Goal: Task Accomplishment & Management: Manage account settings

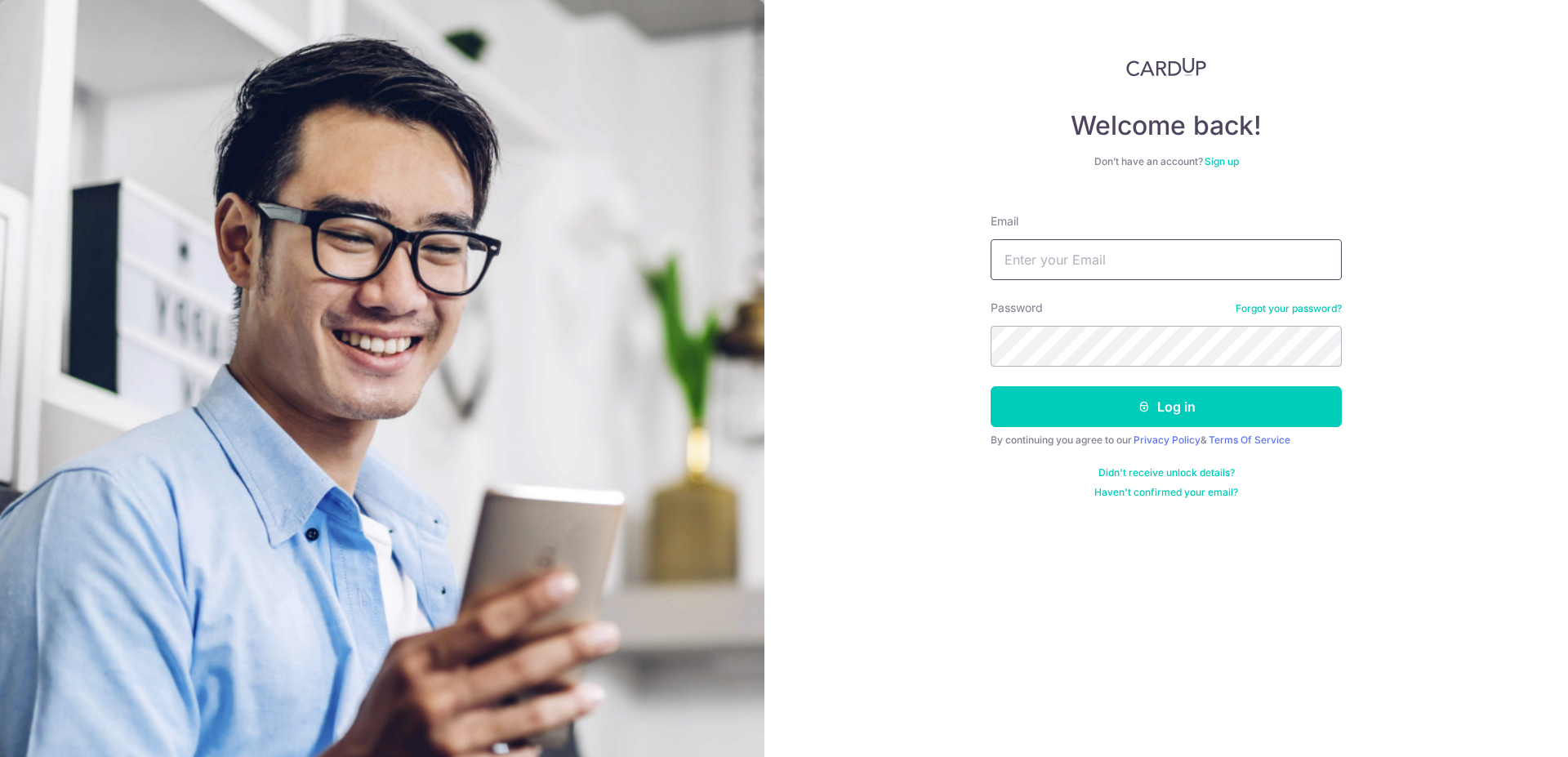
click at [1185, 264] on input "Email" at bounding box center [1165, 260] width 351 height 41
type input "[EMAIL_ADDRESS][DOMAIN_NAME]"
click at [990, 386] on button "Log in" at bounding box center [1165, 407] width 351 height 41
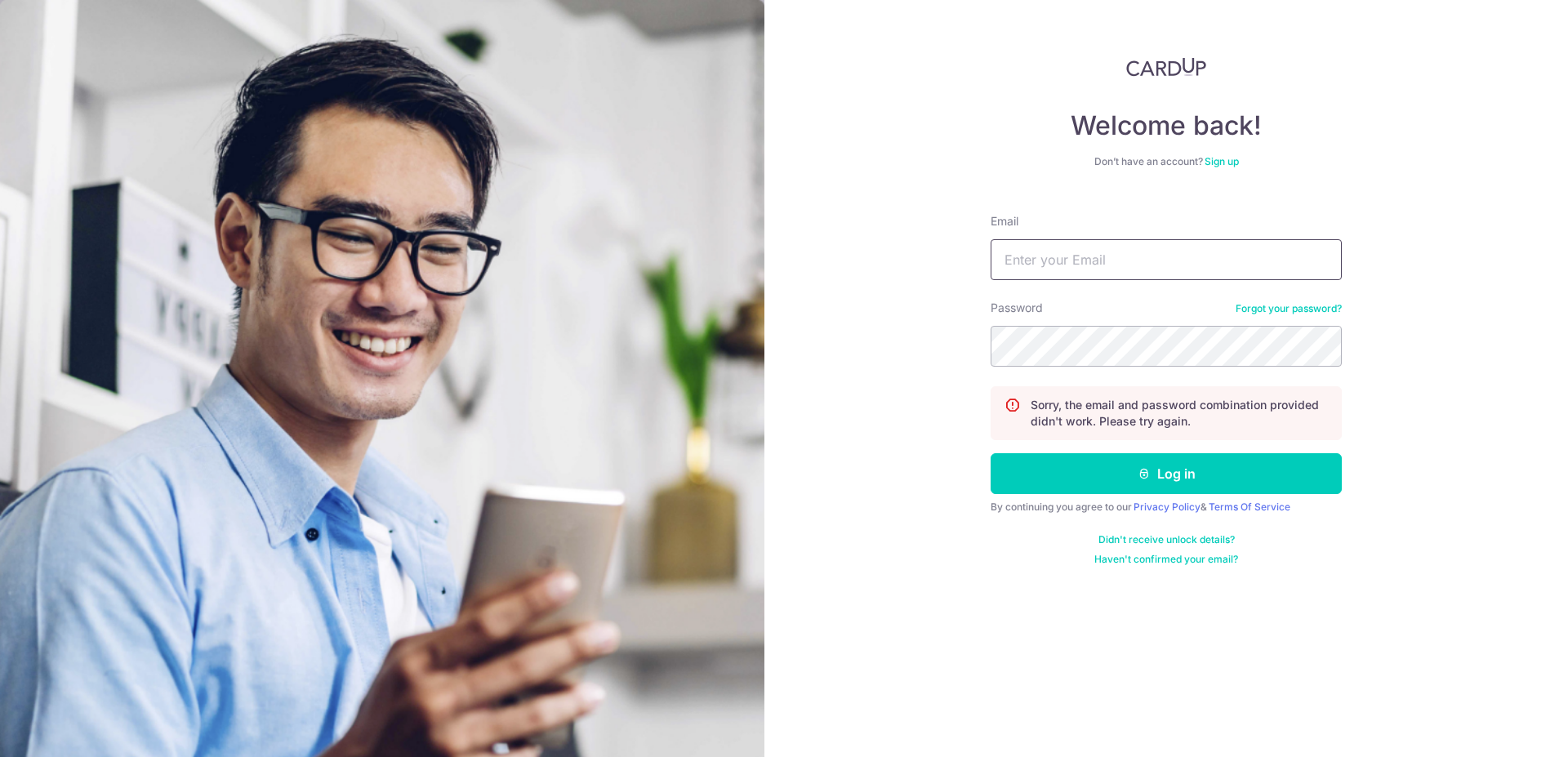
click at [1106, 266] on input "Email" at bounding box center [1165, 260] width 351 height 41
type input "[EMAIL_ADDRESS][DOMAIN_NAME]"
click at [990, 453] on button "Log in" at bounding box center [1165, 474] width 351 height 41
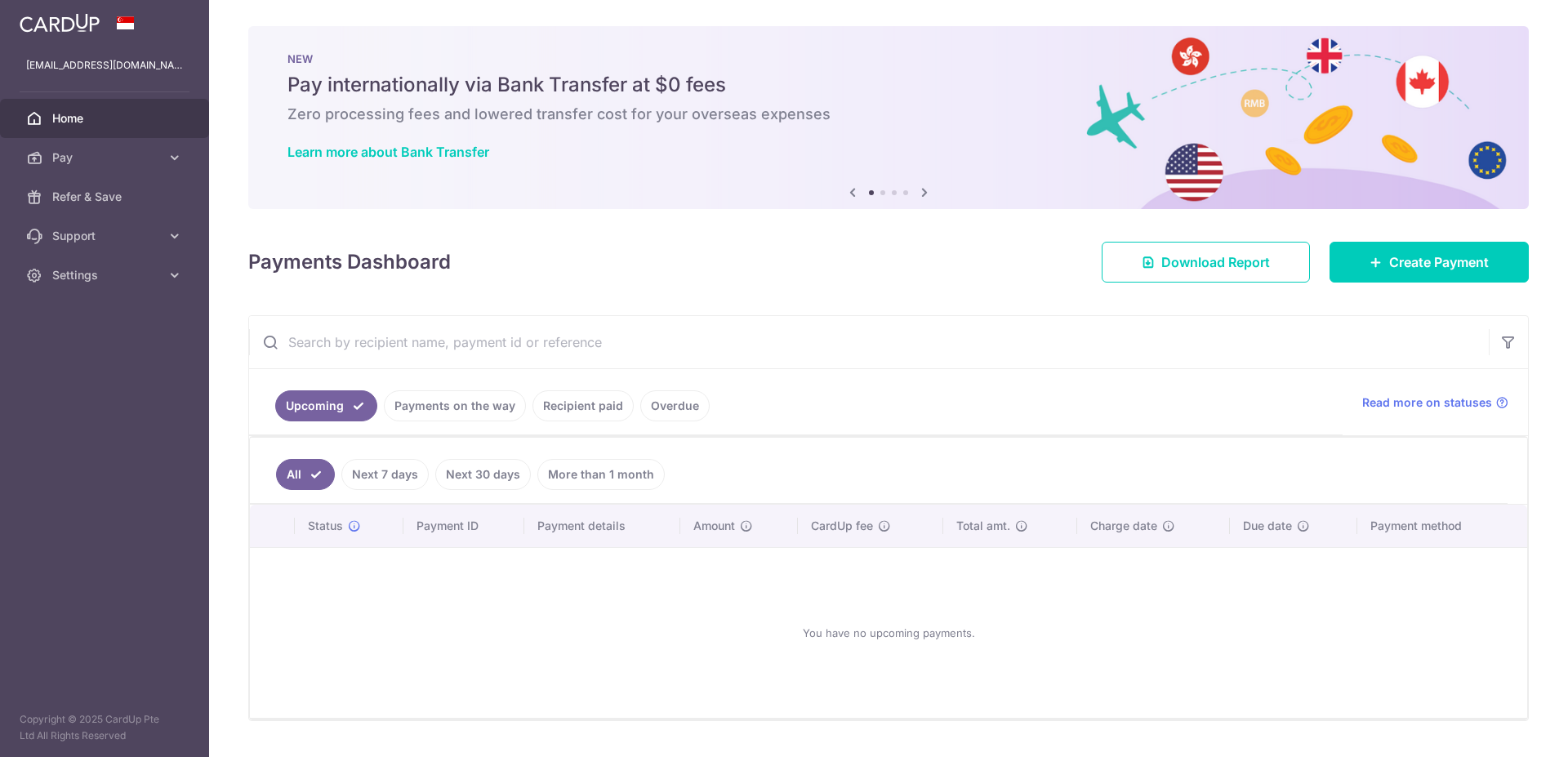
click at [454, 402] on link "Payments on the way" at bounding box center [455, 406] width 142 height 31
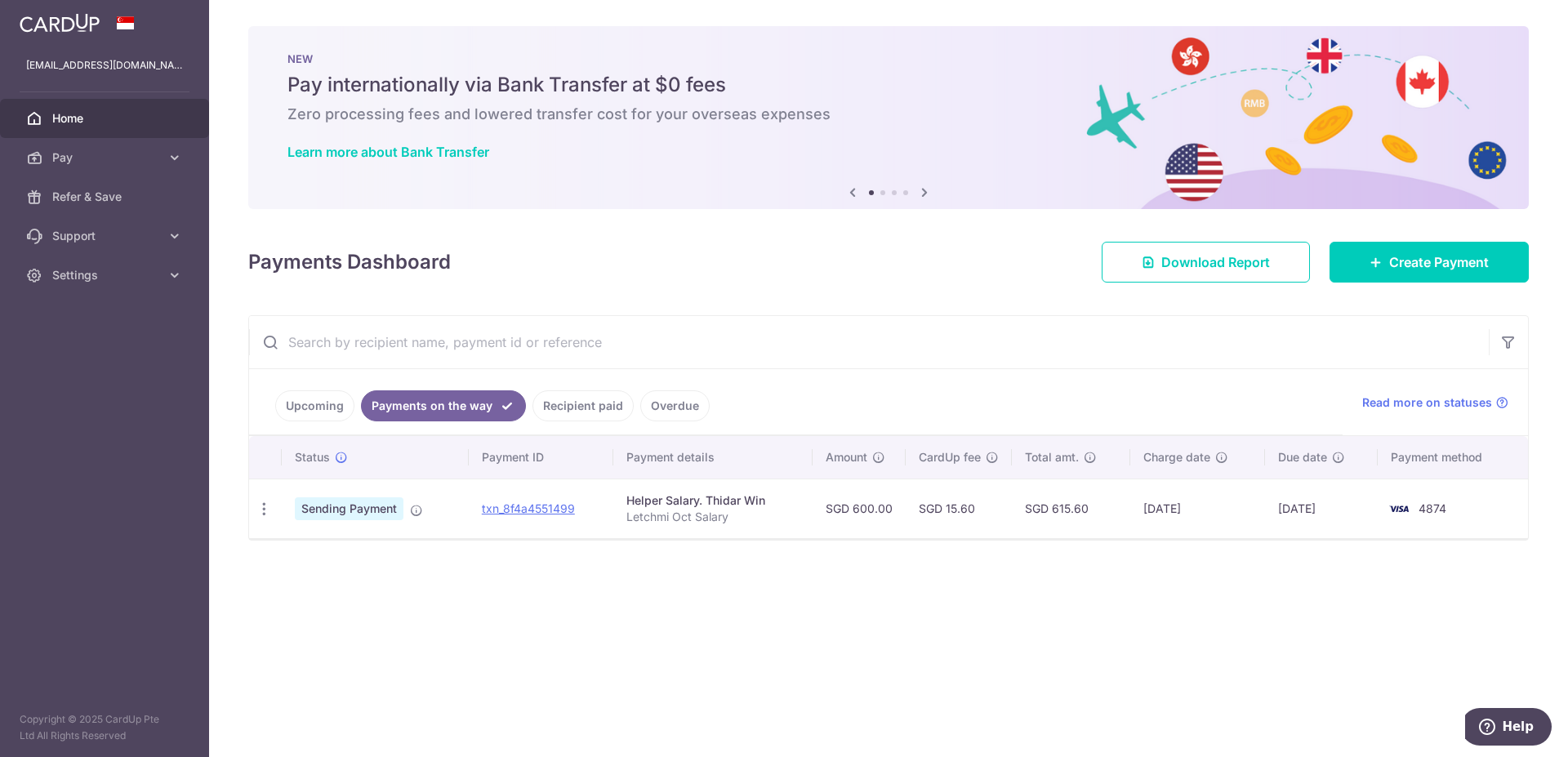
click at [590, 398] on link "Recipient paid" at bounding box center [583, 406] width 101 height 31
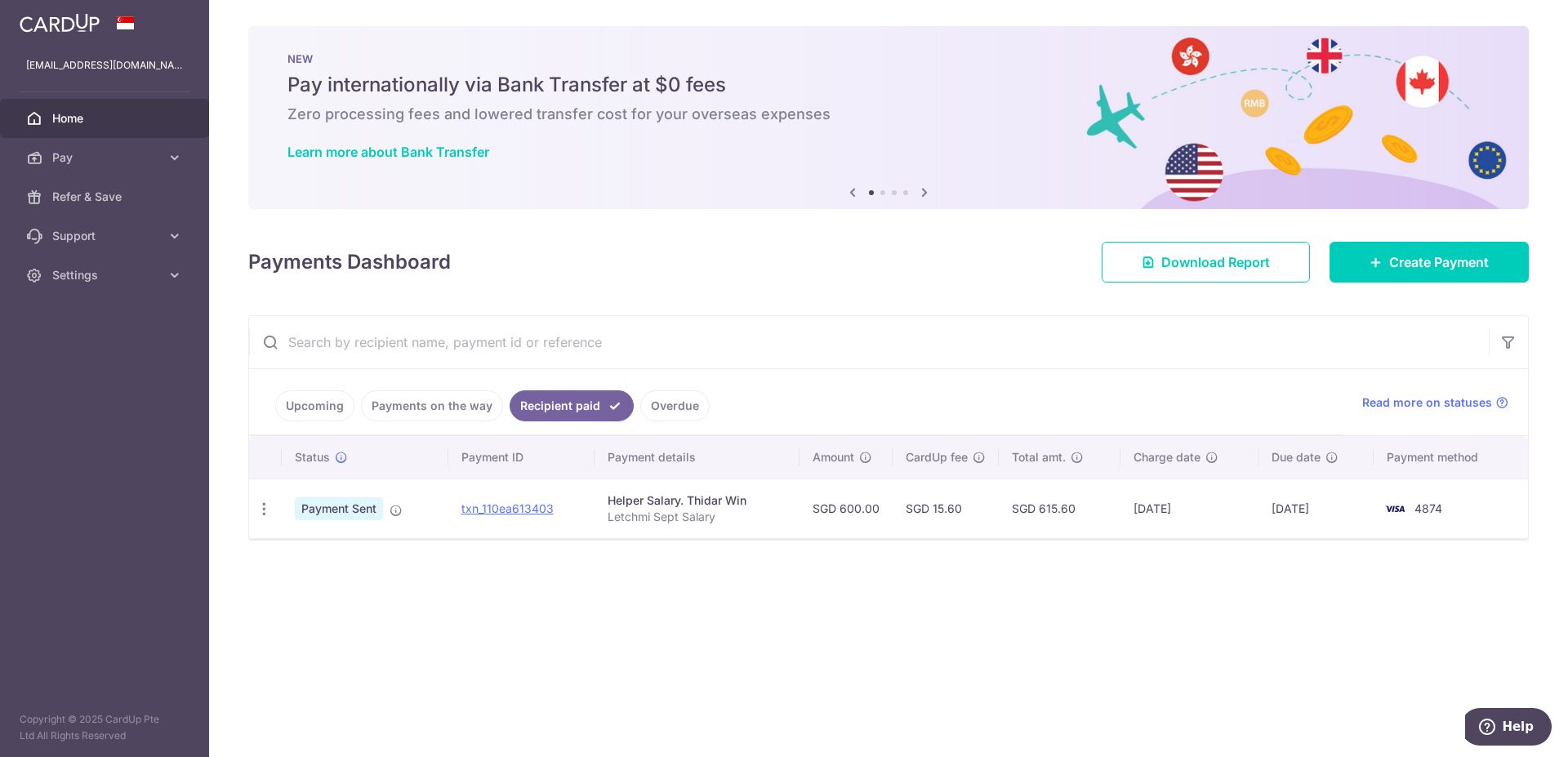
click at [659, 404] on link "Overdue" at bounding box center [674, 406] width 69 height 31
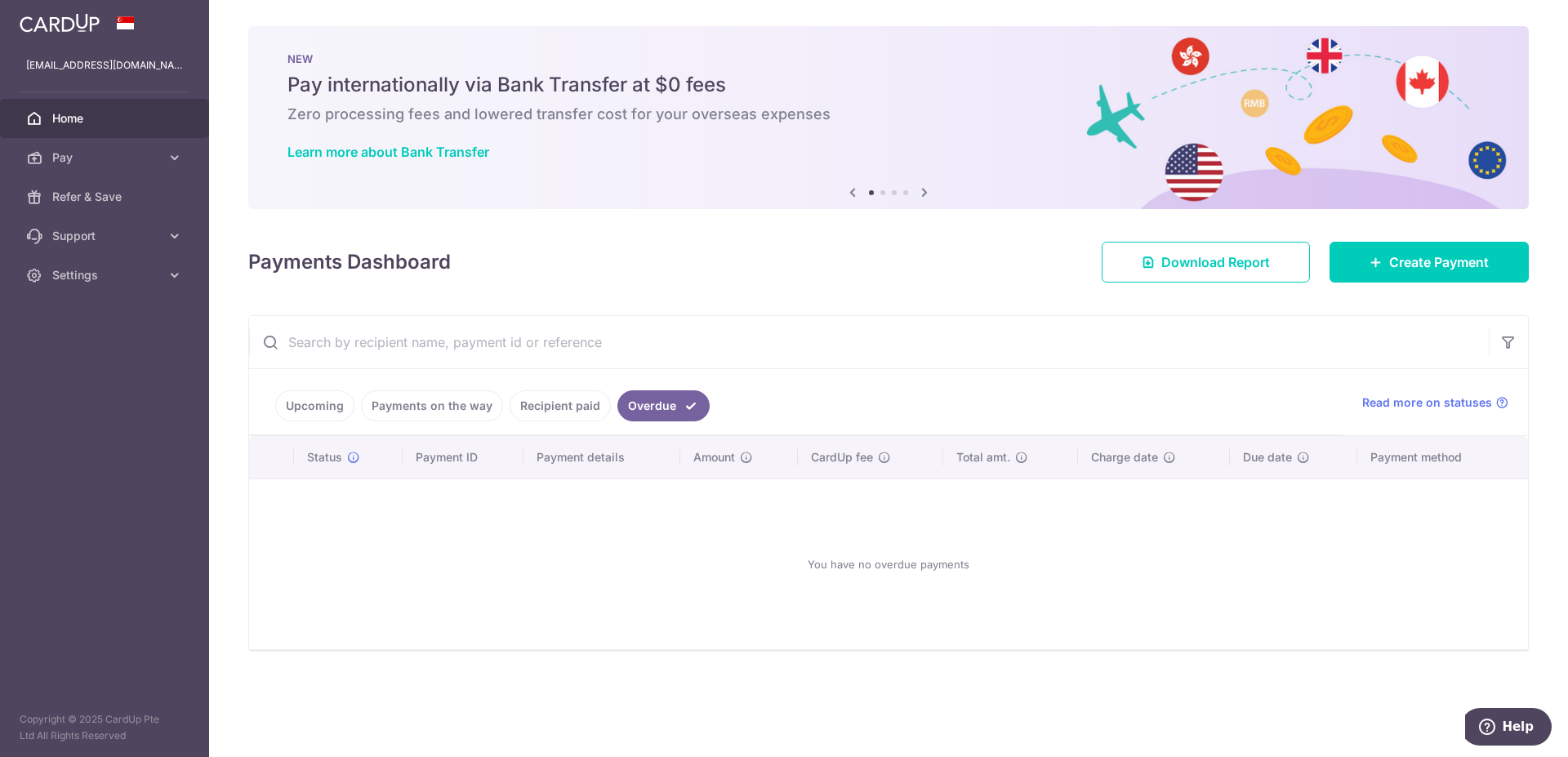
click at [555, 408] on link "Recipient paid" at bounding box center [560, 406] width 101 height 31
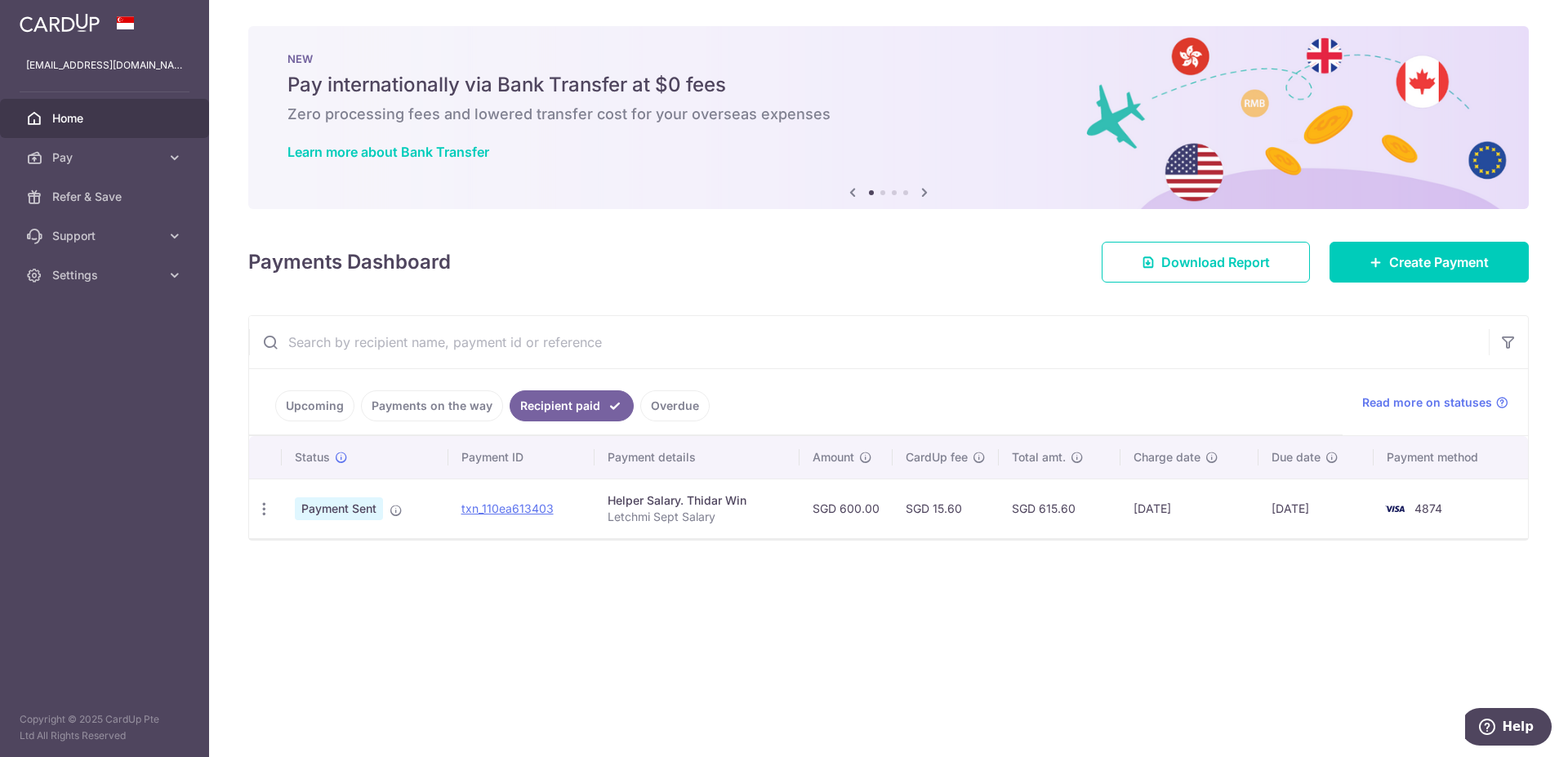
click at [444, 404] on link "Payments on the way" at bounding box center [432, 406] width 142 height 31
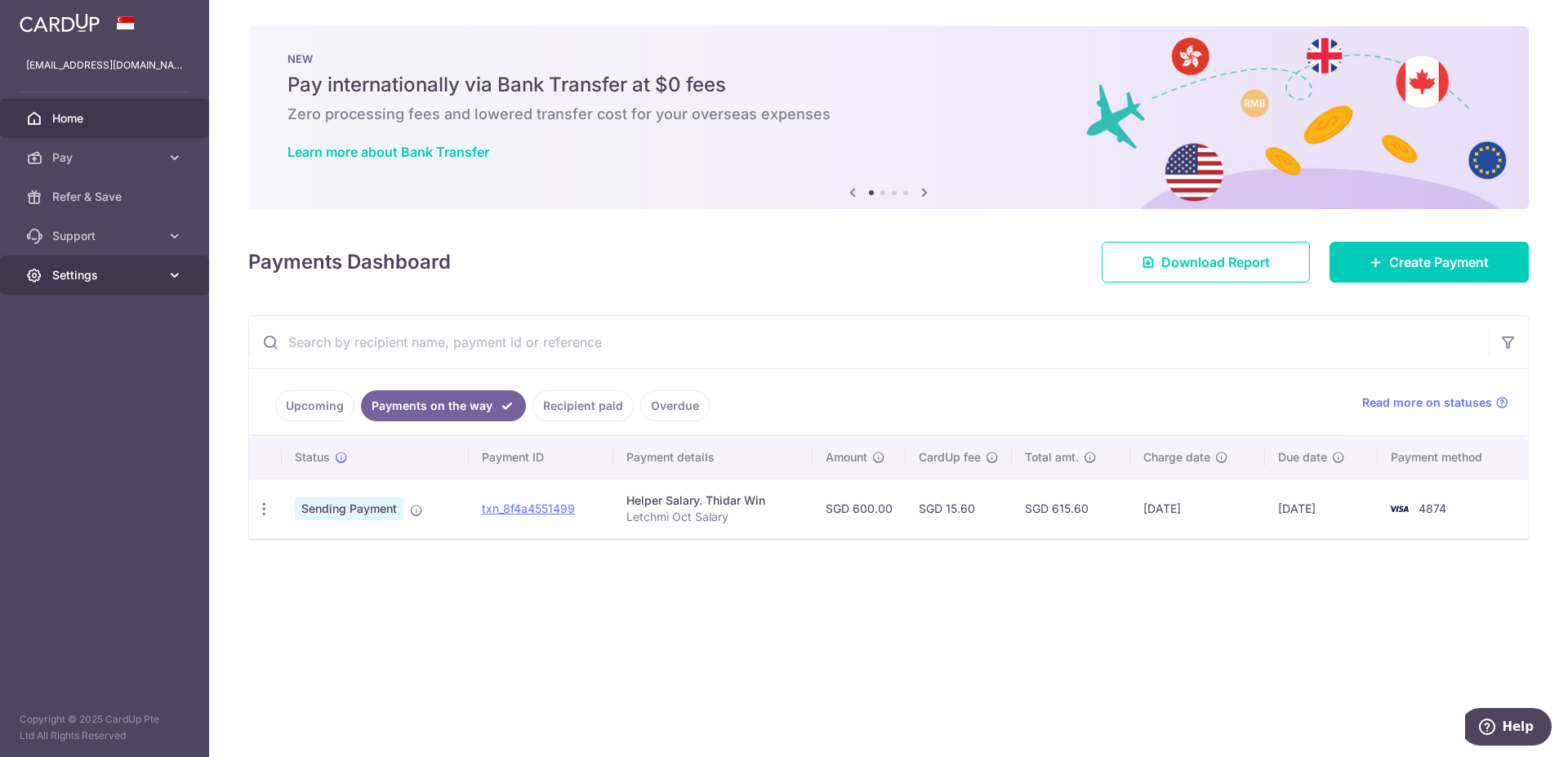
click at [51, 275] on link "Settings" at bounding box center [104, 275] width 209 height 39
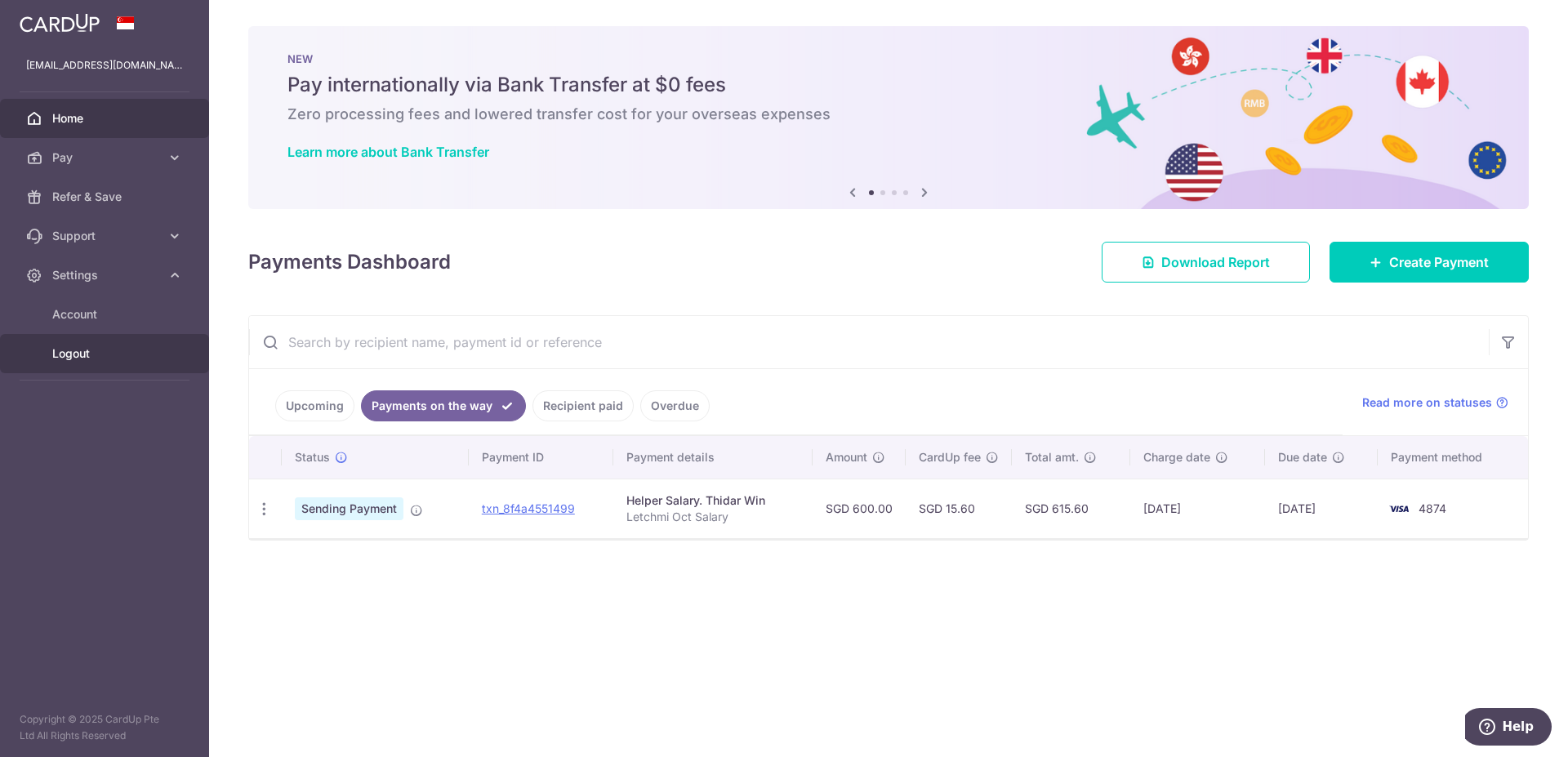
click at [74, 344] on link "Logout" at bounding box center [104, 353] width 209 height 39
